Goal: Information Seeking & Learning: Learn about a topic

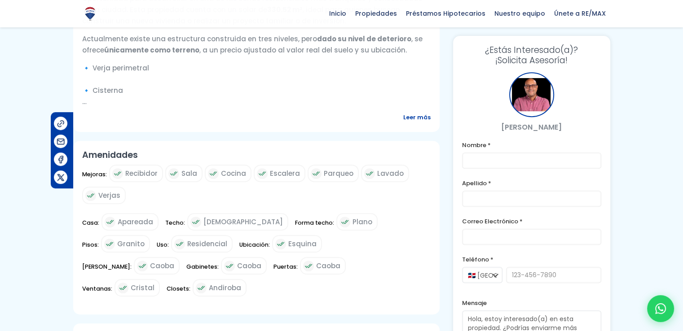
scroll to position [364, 0]
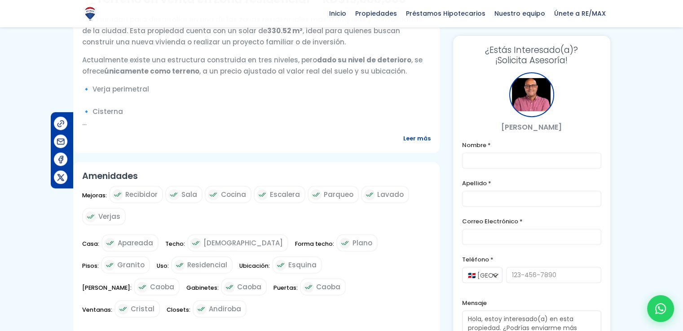
click at [419, 136] on span "Leer más" at bounding box center [416, 138] width 27 height 11
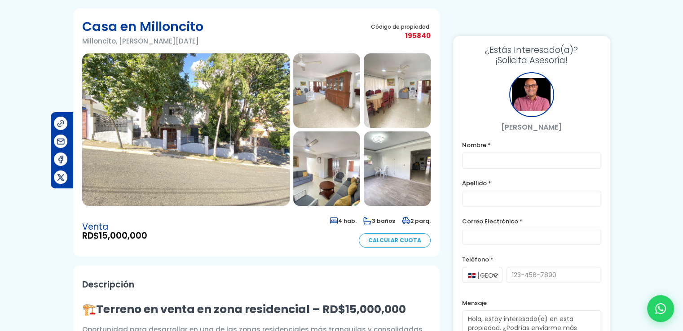
scroll to position [5, 0]
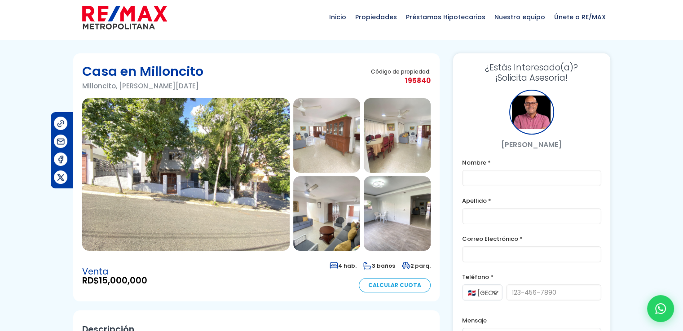
click at [218, 164] on img at bounding box center [185, 174] width 207 height 153
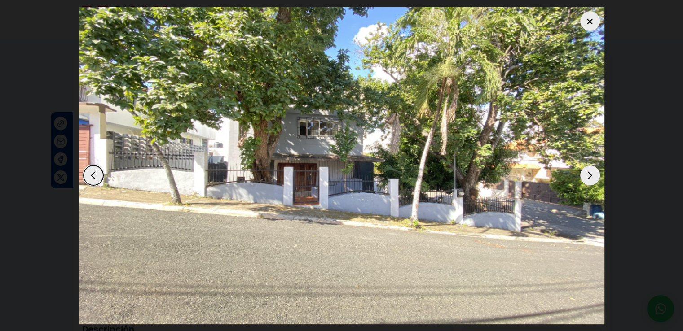
click at [590, 175] on div "Next slide" at bounding box center [590, 176] width 20 height 20
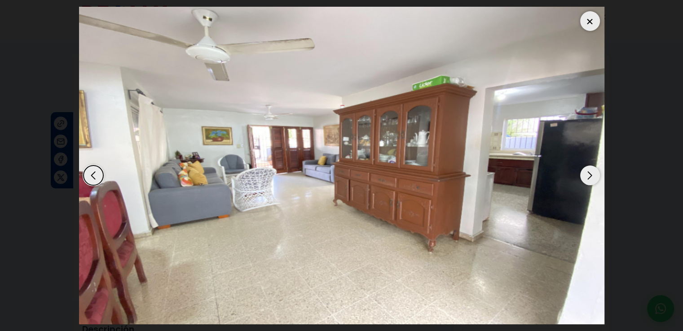
click at [90, 170] on div "Previous slide" at bounding box center [93, 176] width 20 height 20
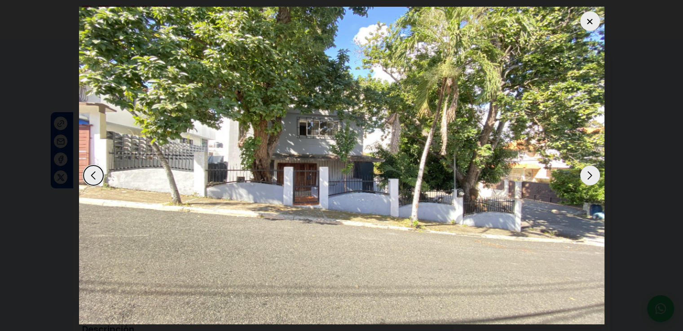
click at [584, 171] on div "Next slide" at bounding box center [590, 176] width 20 height 20
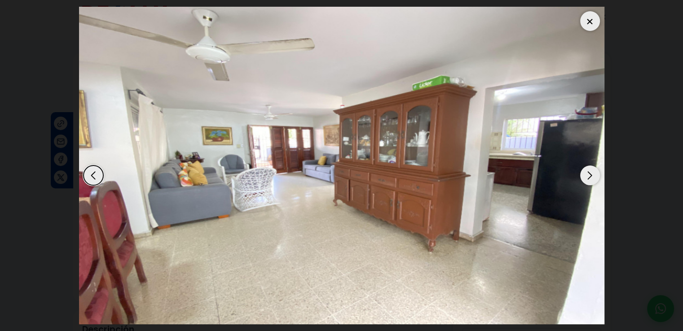
click at [580, 171] on div "Next slide" at bounding box center [590, 176] width 20 height 20
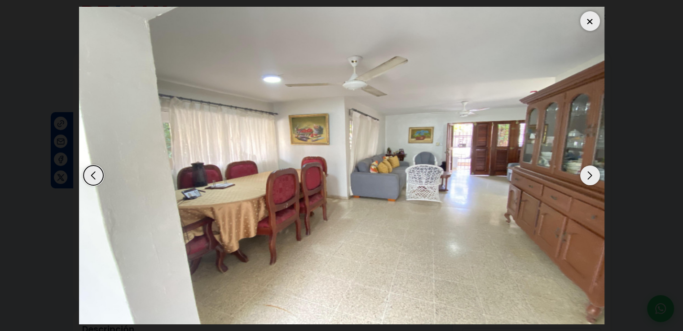
click at [580, 171] on div "Next slide" at bounding box center [590, 176] width 20 height 20
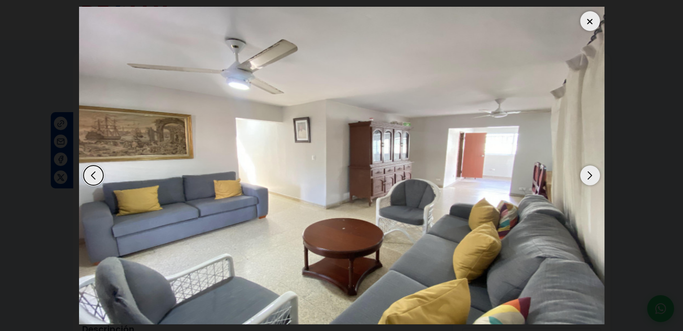
click at [580, 171] on div "Next slide" at bounding box center [590, 176] width 20 height 20
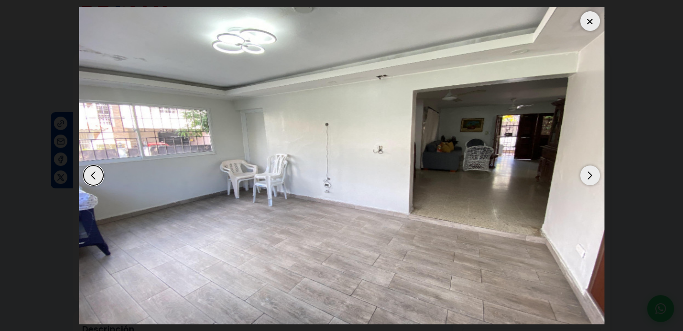
click at [584, 177] on div "Next slide" at bounding box center [590, 176] width 20 height 20
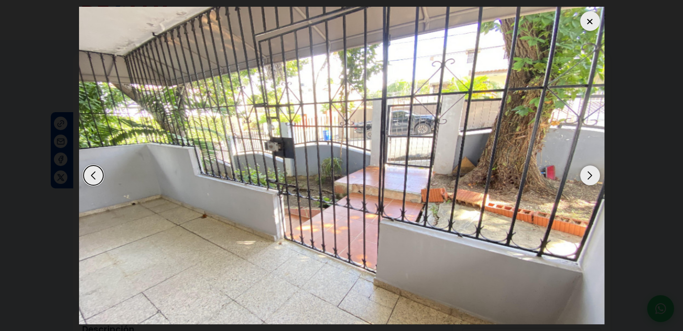
click at [592, 172] on div "Next slide" at bounding box center [590, 176] width 20 height 20
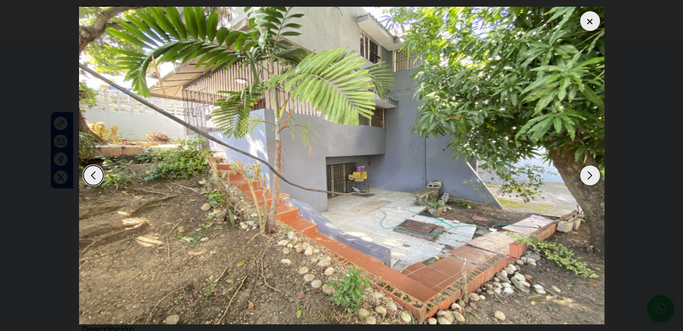
click at [589, 172] on div "Next slide" at bounding box center [590, 176] width 20 height 20
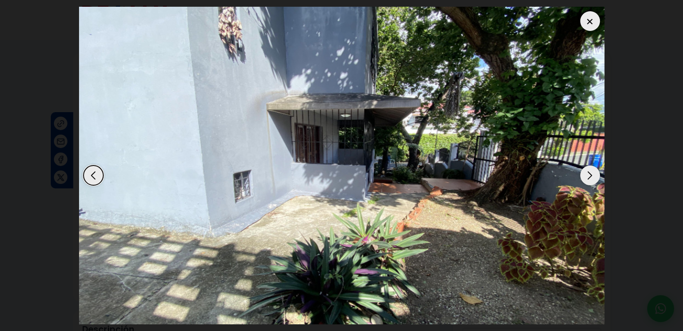
click at [589, 172] on div "Next slide" at bounding box center [590, 176] width 20 height 20
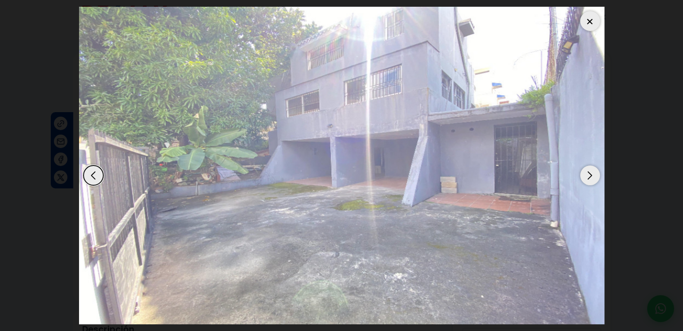
click at [580, 173] on div "Next slide" at bounding box center [590, 176] width 20 height 20
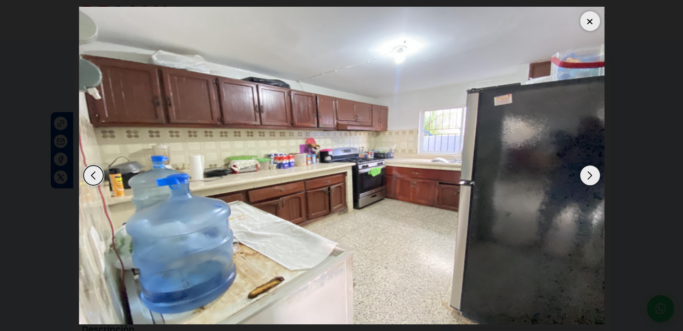
drag, startPoint x: 580, startPoint y: 173, endPoint x: 576, endPoint y: 166, distance: 8.0
click at [578, 168] on div at bounding box center [341, 166] width 525 height 318
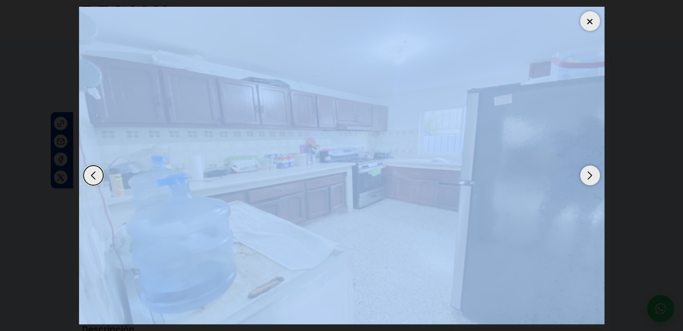
click at [586, 174] on div "Next slide" at bounding box center [590, 176] width 20 height 20
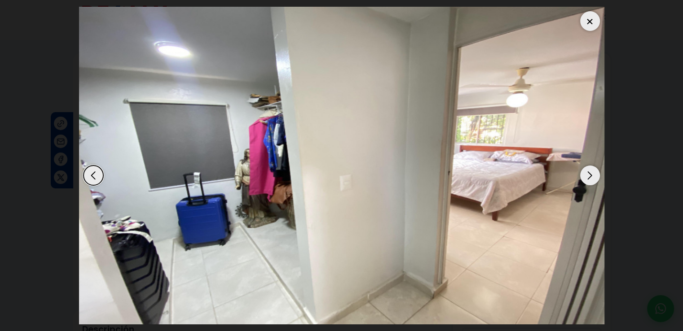
click at [585, 13] on div at bounding box center [590, 21] width 20 height 20
